Goal: Find specific page/section: Find specific page/section

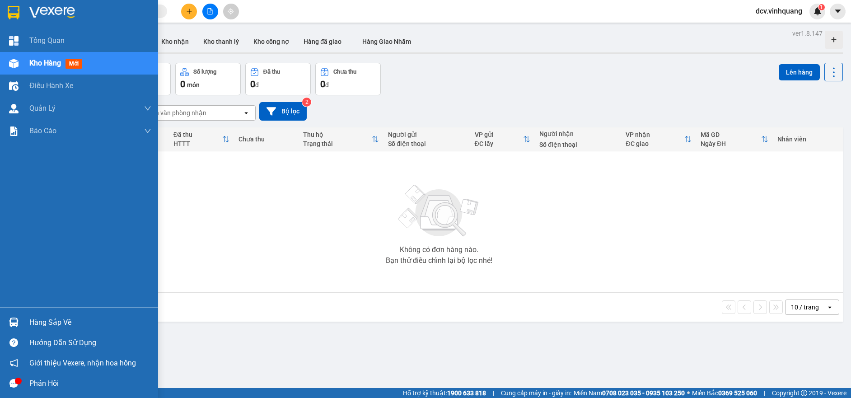
drag, startPoint x: 33, startPoint y: 322, endPoint x: 55, endPoint y: 320, distance: 22.2
click at [34, 322] on div "Hàng sắp về" at bounding box center [90, 323] width 122 height 14
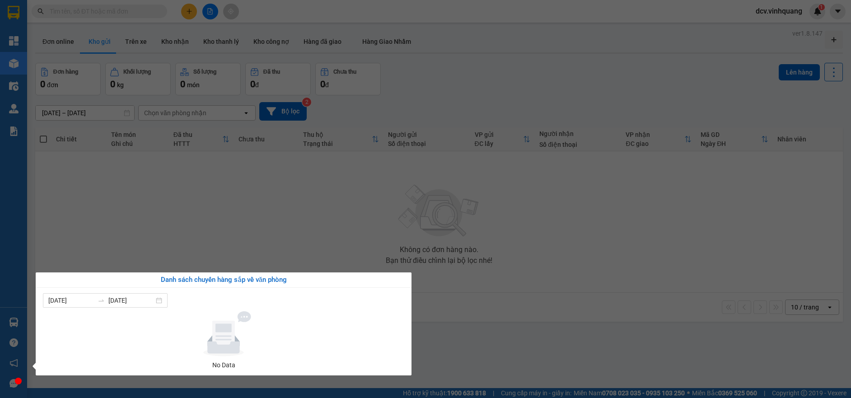
click at [106, 241] on section "Kết quả tìm kiếm ( 0 ) Bộ lọc No Data dcv.vinhquang 1 Tổng Quan Kho hàng mới Đi…" at bounding box center [425, 199] width 851 height 398
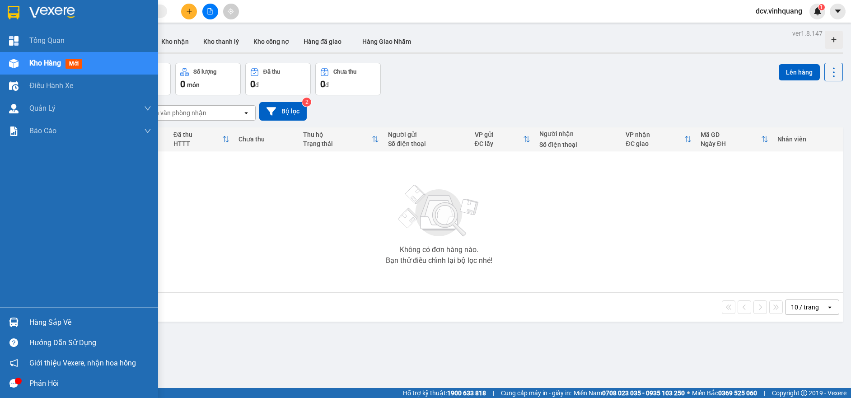
click at [30, 321] on div "Hàng sắp về" at bounding box center [90, 323] width 122 height 14
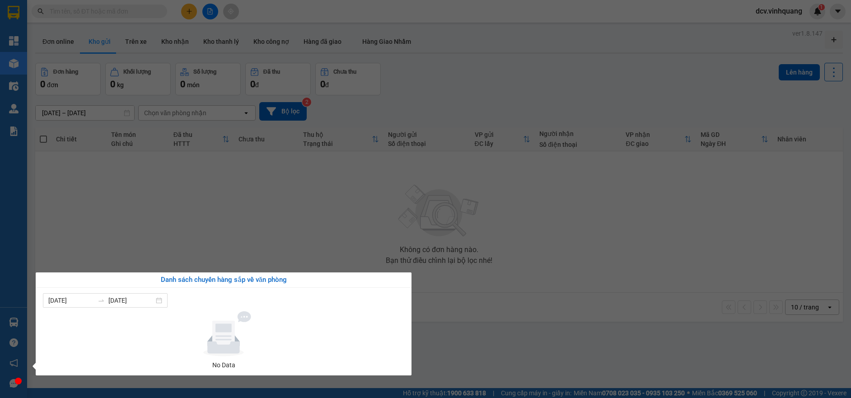
click at [189, 245] on section "Kết quả tìm kiếm ( 0 ) Bộ lọc No Data dcv.vinhquang 1 Tổng Quan Kho hàng mới Đi…" at bounding box center [425, 199] width 851 height 398
